Goal: Task Accomplishment & Management: Manage account settings

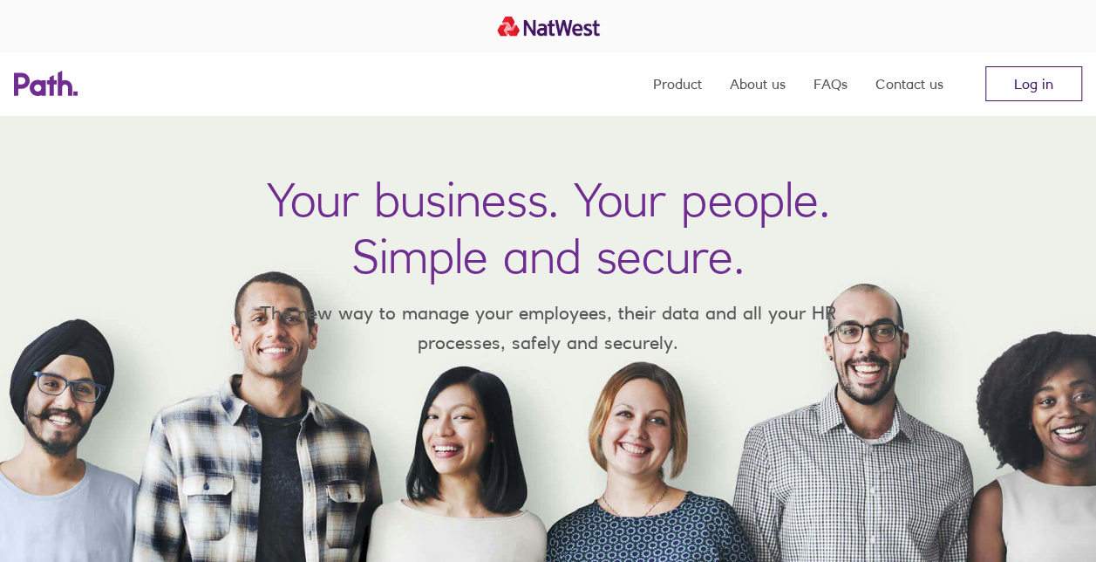
click at [1019, 85] on link "Log in" at bounding box center [1033, 83] width 97 height 35
click at [1041, 83] on link "Log in" at bounding box center [1033, 83] width 97 height 35
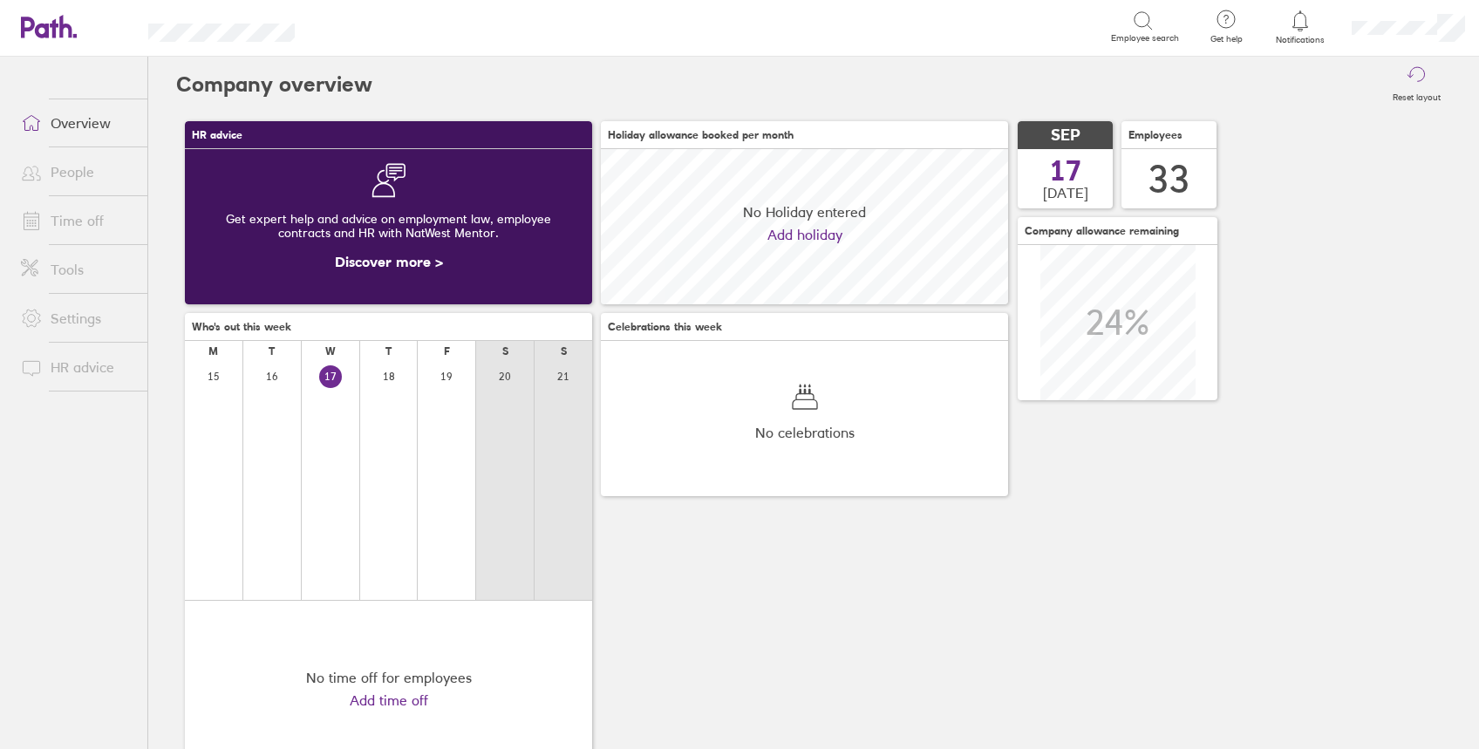
scroll to position [155, 407]
click at [67, 217] on link "Time off" at bounding box center [77, 220] width 140 height 35
